Goal: Check status: Check status

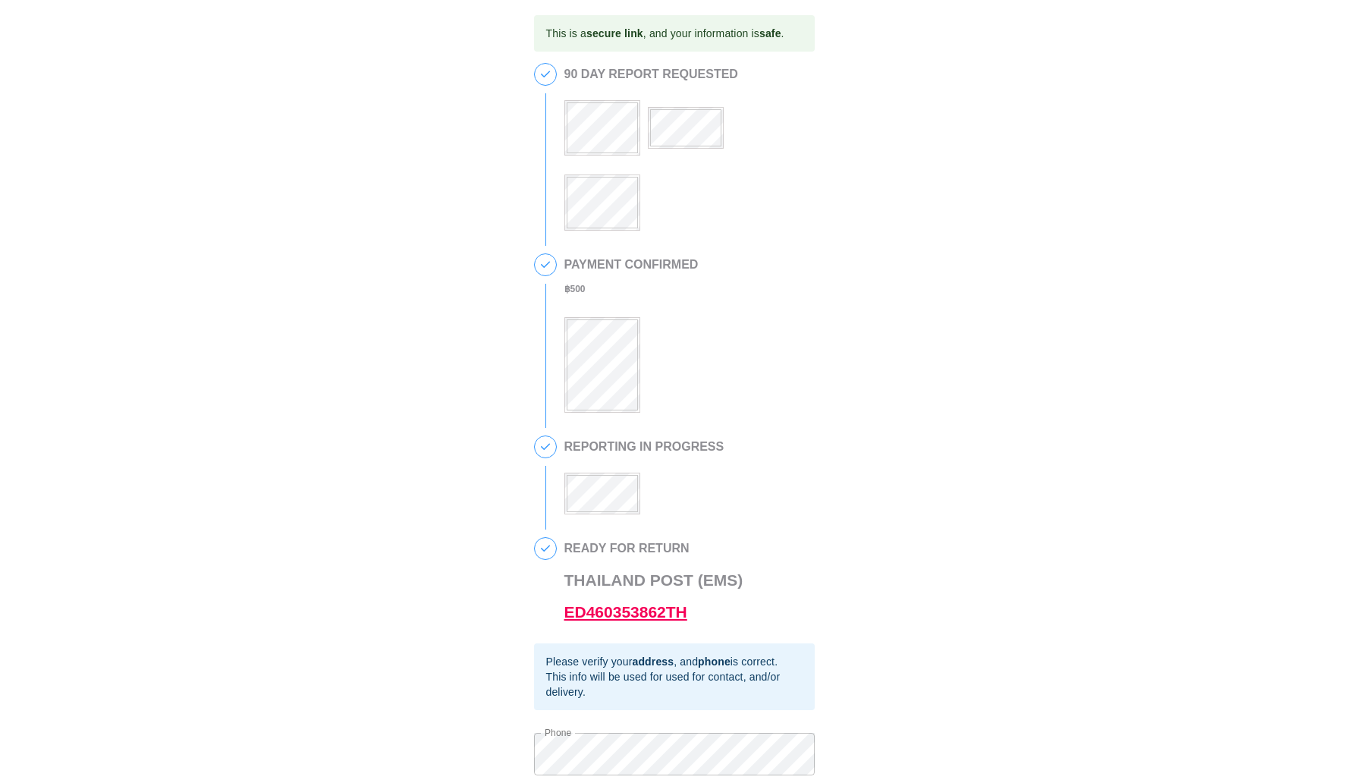
click at [620, 612] on link "ED460353862TH" at bounding box center [626, 611] width 123 height 17
